Goal: Task Accomplishment & Management: Manage account settings

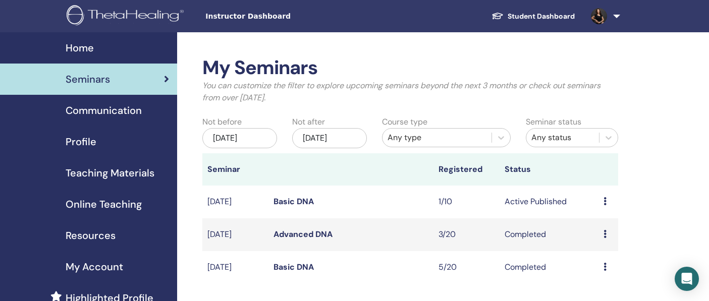
click at [602, 201] on td "Preview Edit Attendees Cancel" at bounding box center [609, 202] width 20 height 33
click at [606, 201] on icon at bounding box center [605, 201] width 3 height 8
click at [601, 253] on p "Cancel" at bounding box center [605, 255] width 38 height 12
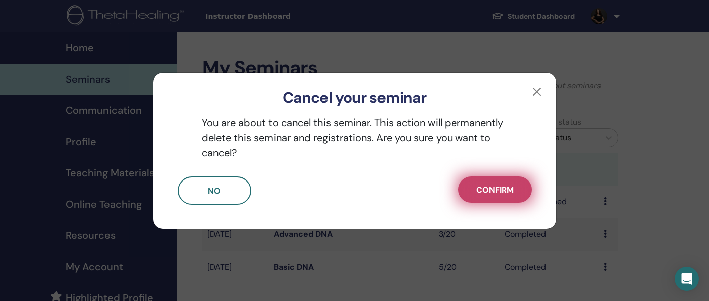
click at [501, 185] on span "Confirm" at bounding box center [495, 190] width 37 height 11
